Goal: Use online tool/utility: Utilize a website feature to perform a specific function

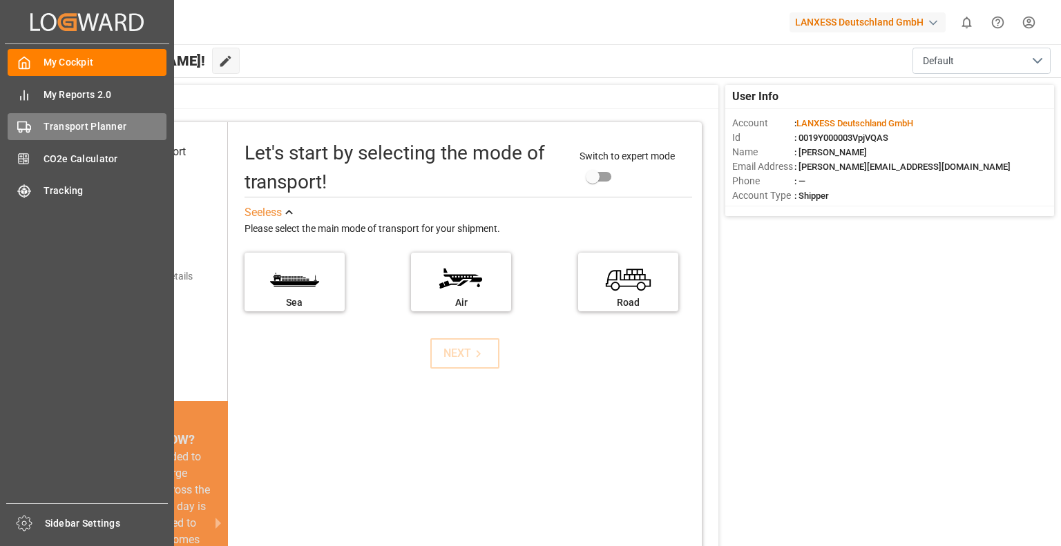
click at [86, 124] on span "Transport Planner" at bounding box center [106, 126] width 124 height 15
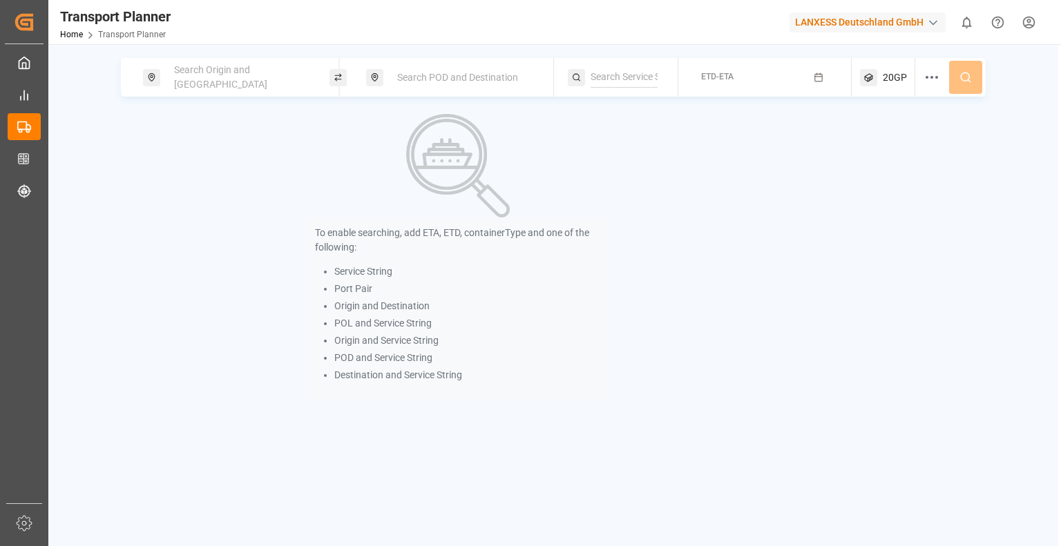
click at [247, 84] on div "Search Origin and [GEOGRAPHIC_DATA]" at bounding box center [240, 77] width 149 height 40
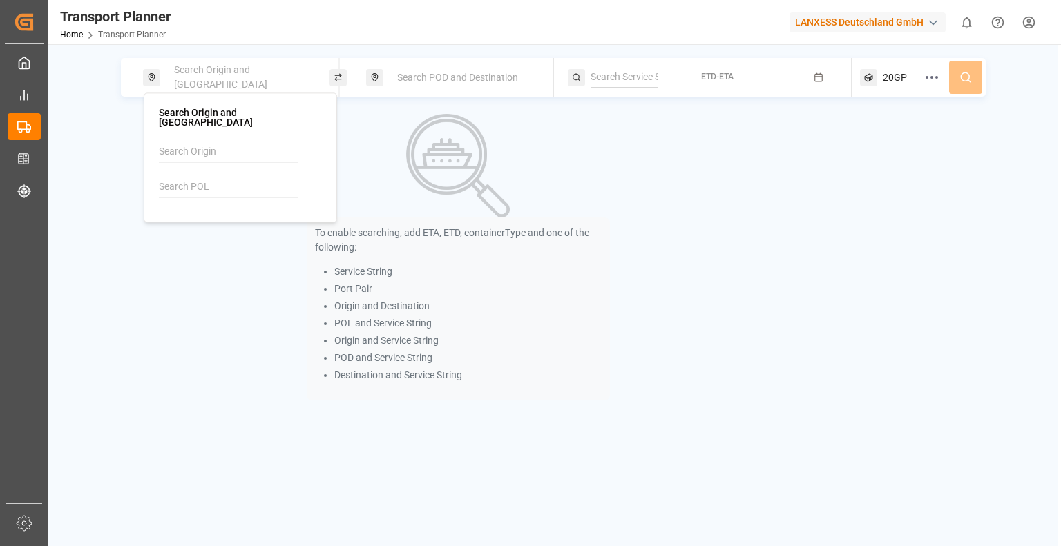
click at [189, 177] on input at bounding box center [228, 187] width 139 height 21
drag, startPoint x: 198, startPoint y: 213, endPoint x: 209, endPoint y: 211, distance: 10.6
click at [199, 219] on b "NLRTM" at bounding box center [210, 224] width 33 height 11
type input "NLRTM"
click at [481, 76] on span "Search POD and Destination" at bounding box center [457, 77] width 121 height 11
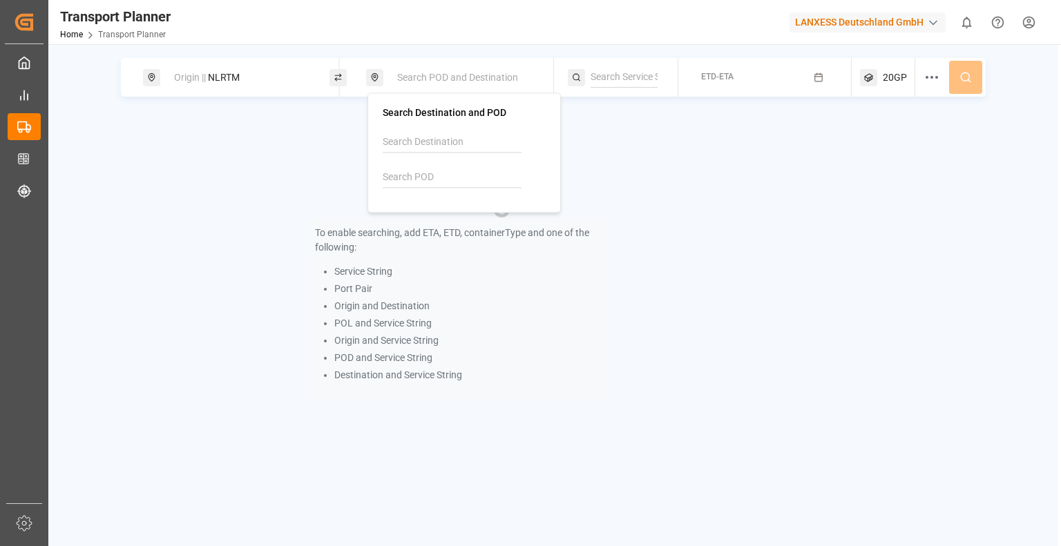
click at [437, 162] on div at bounding box center [464, 165] width 163 height 66
click at [425, 177] on input at bounding box center [452, 177] width 139 height 21
click at [434, 218] on b "CNSHA" at bounding box center [434, 214] width 32 height 11
type input "CNSHA"
click at [780, 76] on button "ETD-ETA" at bounding box center [764, 77] width 157 height 27
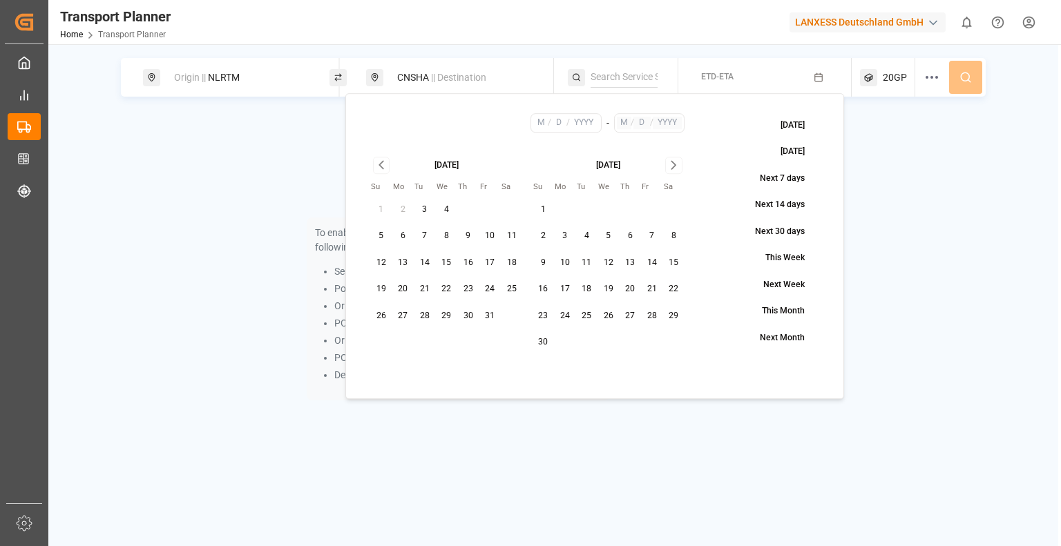
click at [467, 291] on button "23" at bounding box center [468, 289] width 22 height 22
type input "10"
type input "23"
type input "2025"
click at [671, 169] on icon "Go to next month" at bounding box center [674, 165] width 16 height 17
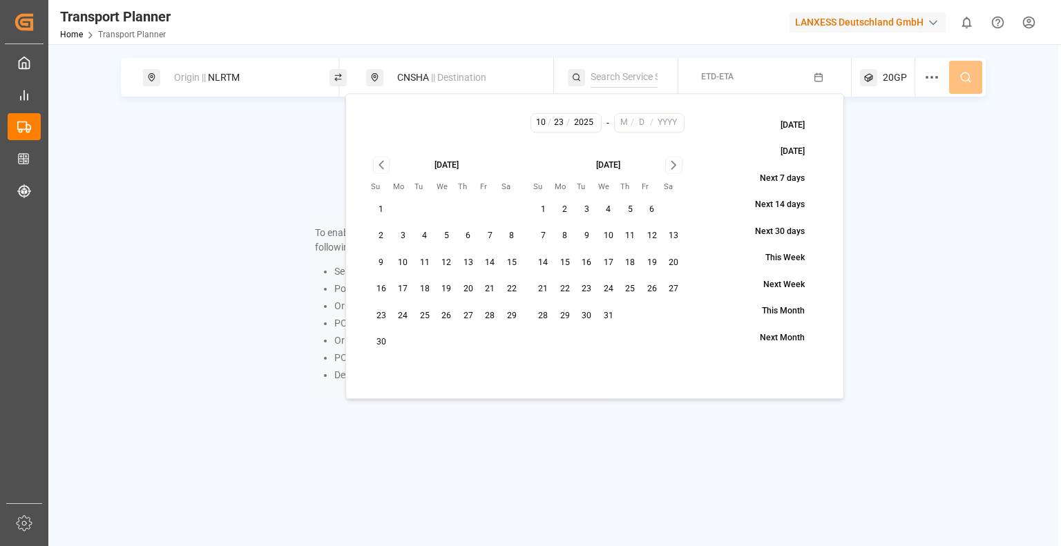
click at [610, 317] on button "31" at bounding box center [608, 316] width 22 height 22
type input "12"
type input "31"
type input "2025"
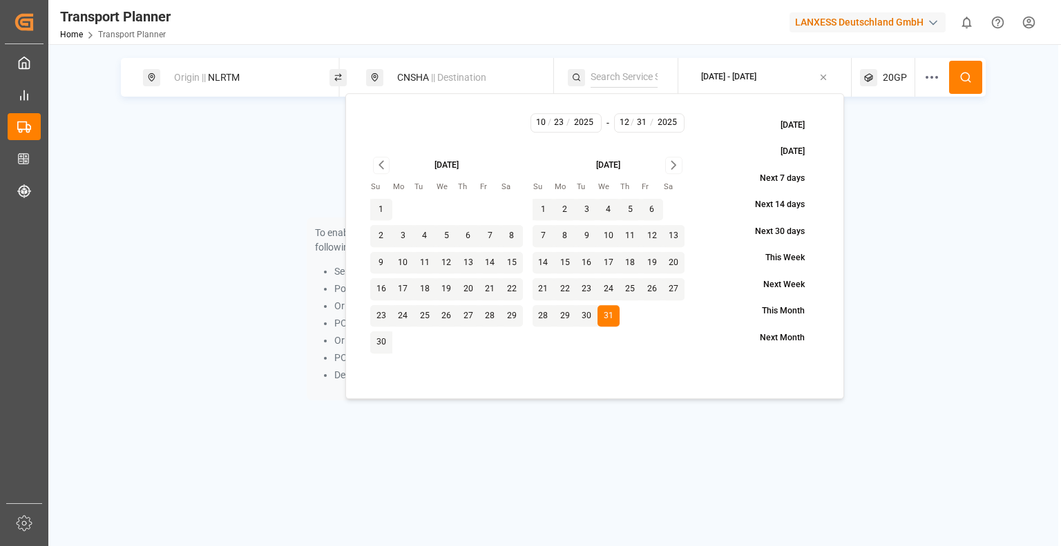
click at [977, 79] on button at bounding box center [965, 77] width 33 height 33
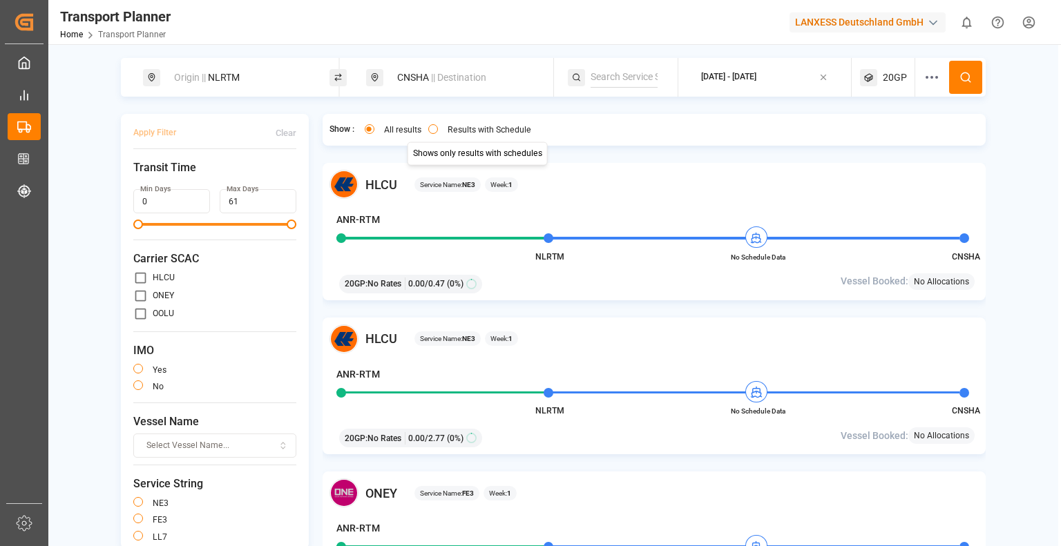
click at [462, 127] on label "Results with Schedule" at bounding box center [490, 130] width 84 height 8
click at [438, 127] on button "Results with Schedule" at bounding box center [433, 129] width 10 height 10
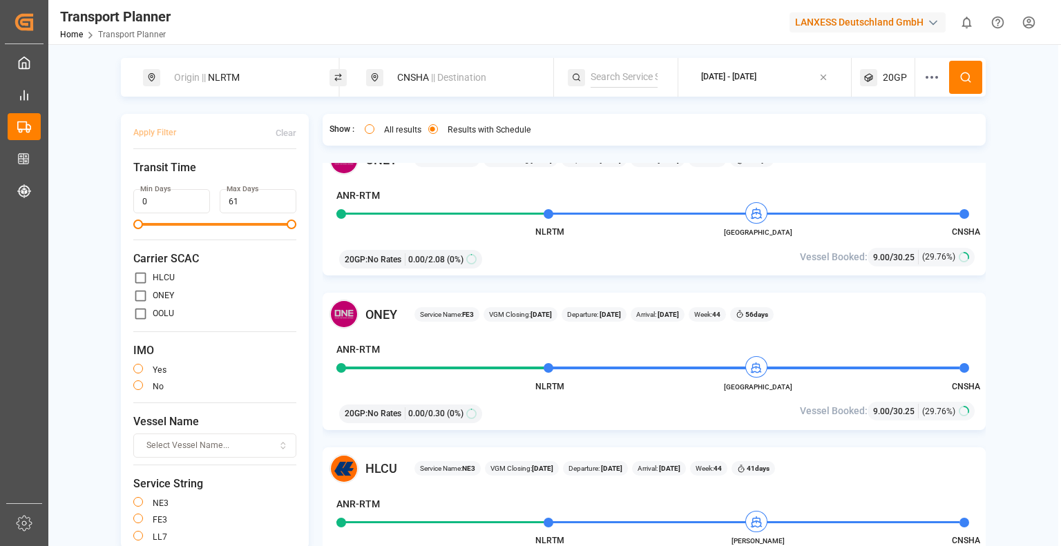
scroll to position [1174, 0]
